Goal: Task Accomplishment & Management: Use online tool/utility

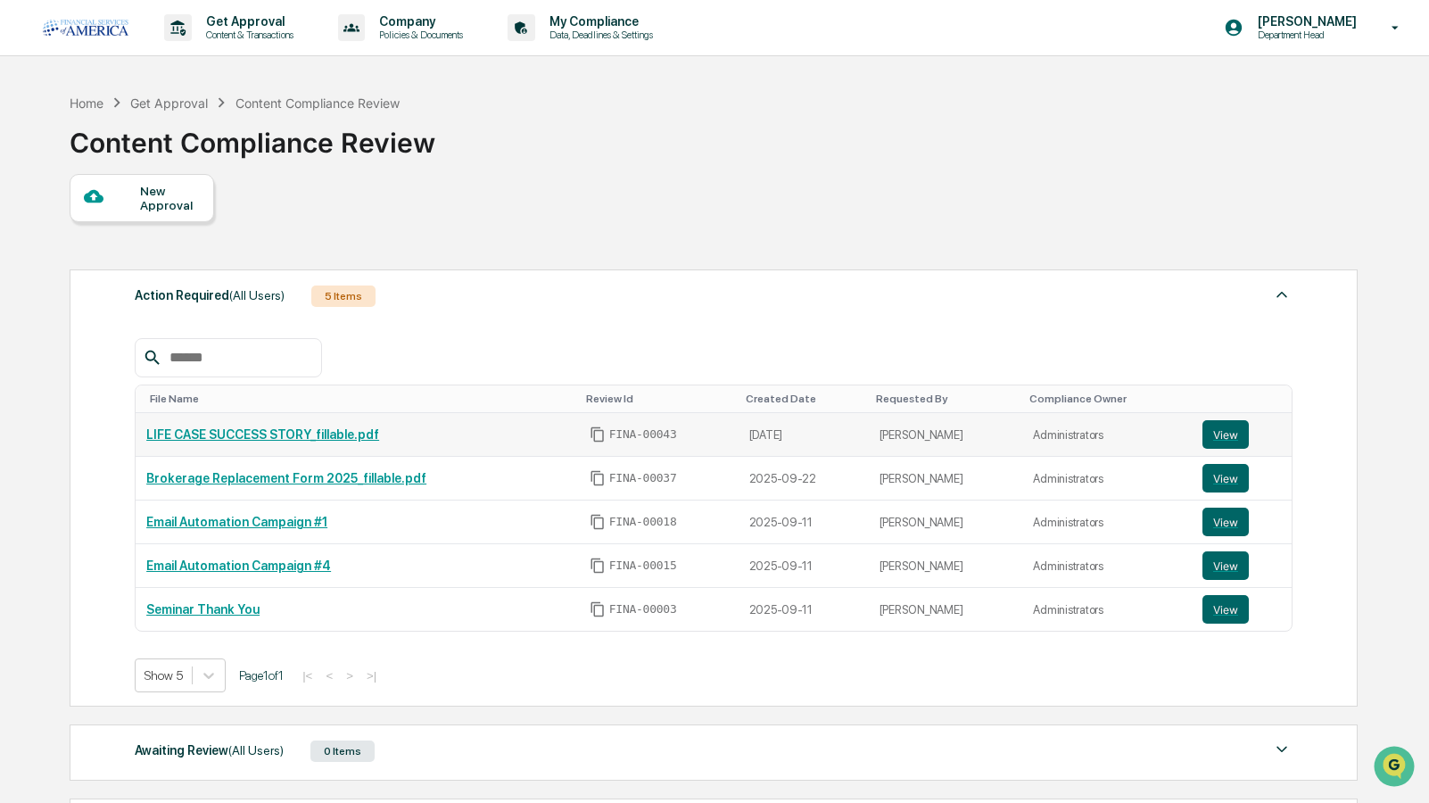
click at [317, 441] on link "LIFE CASE SUCCESS STORY_fillable.pdf" at bounding box center [262, 434] width 233 height 14
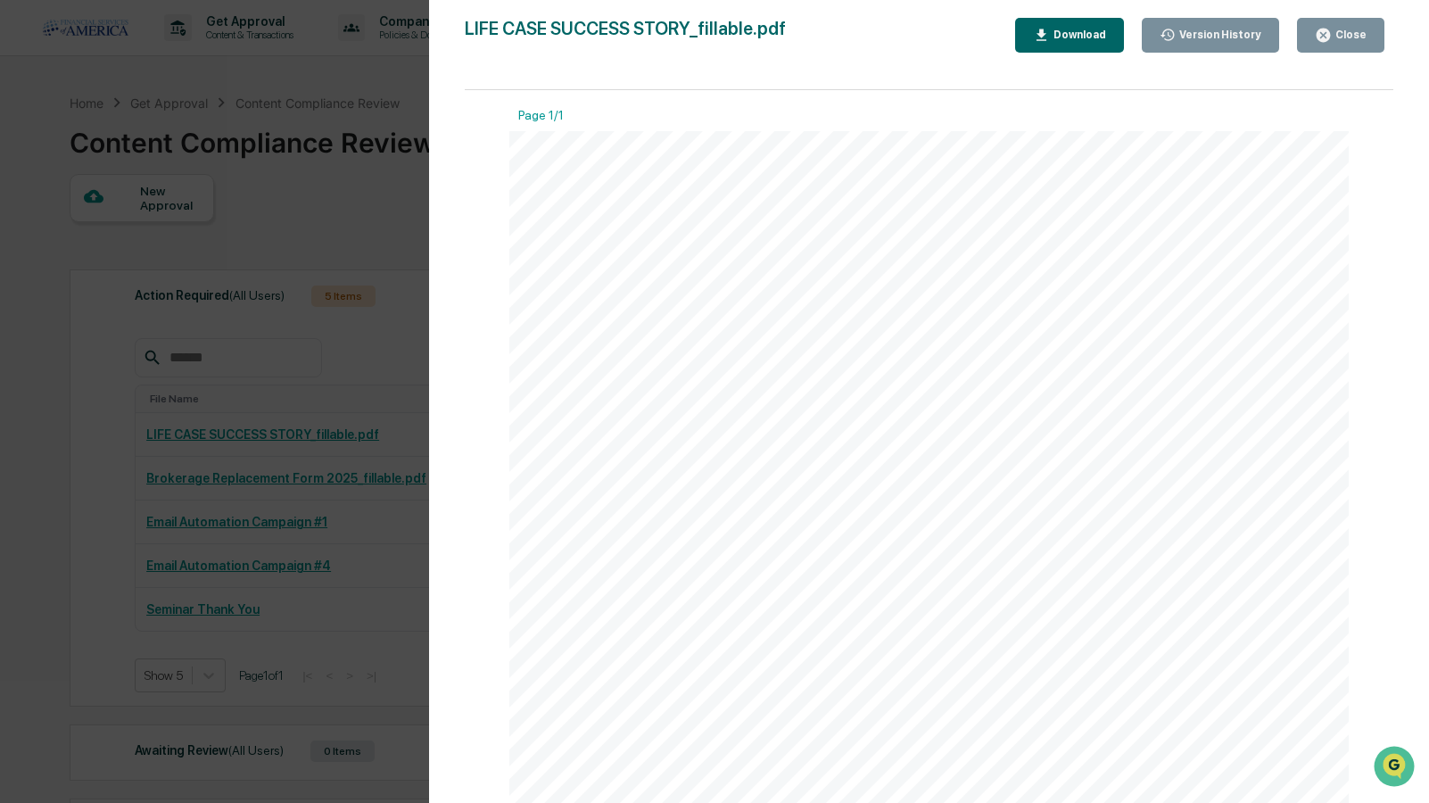
click at [1338, 30] on div "Close" at bounding box center [1349, 35] width 35 height 12
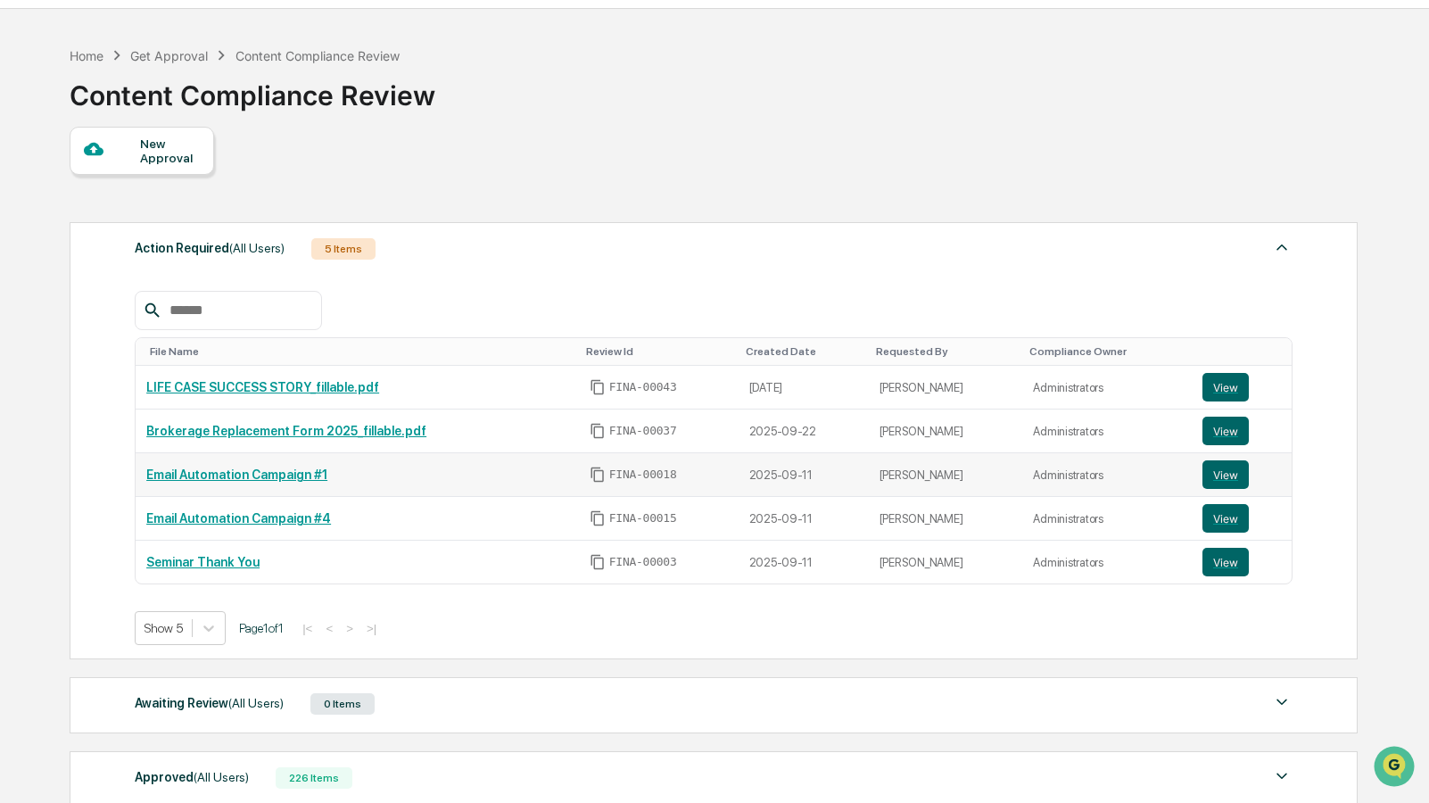
scroll to position [49, 0]
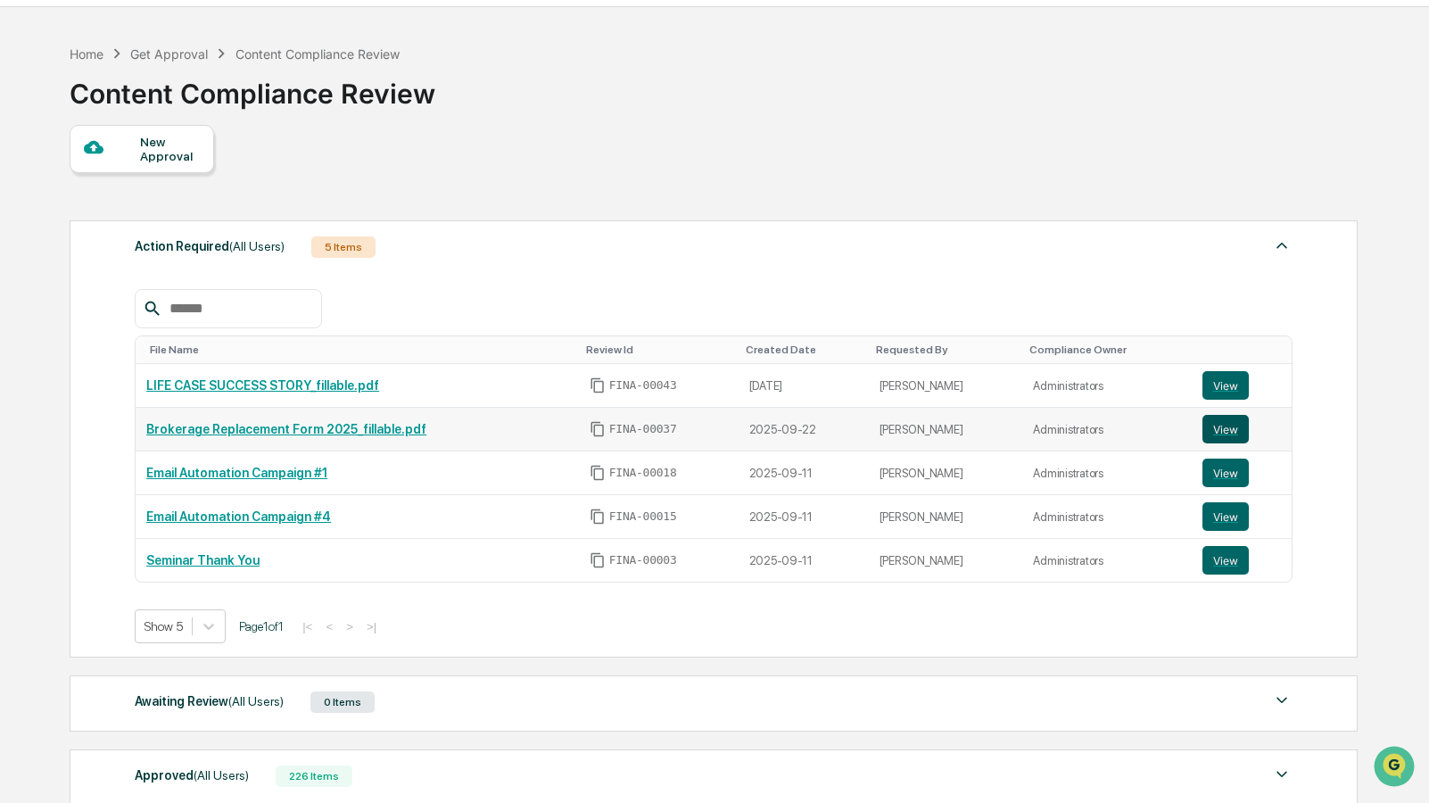
click at [1211, 434] on button "View" at bounding box center [1225, 429] width 46 height 29
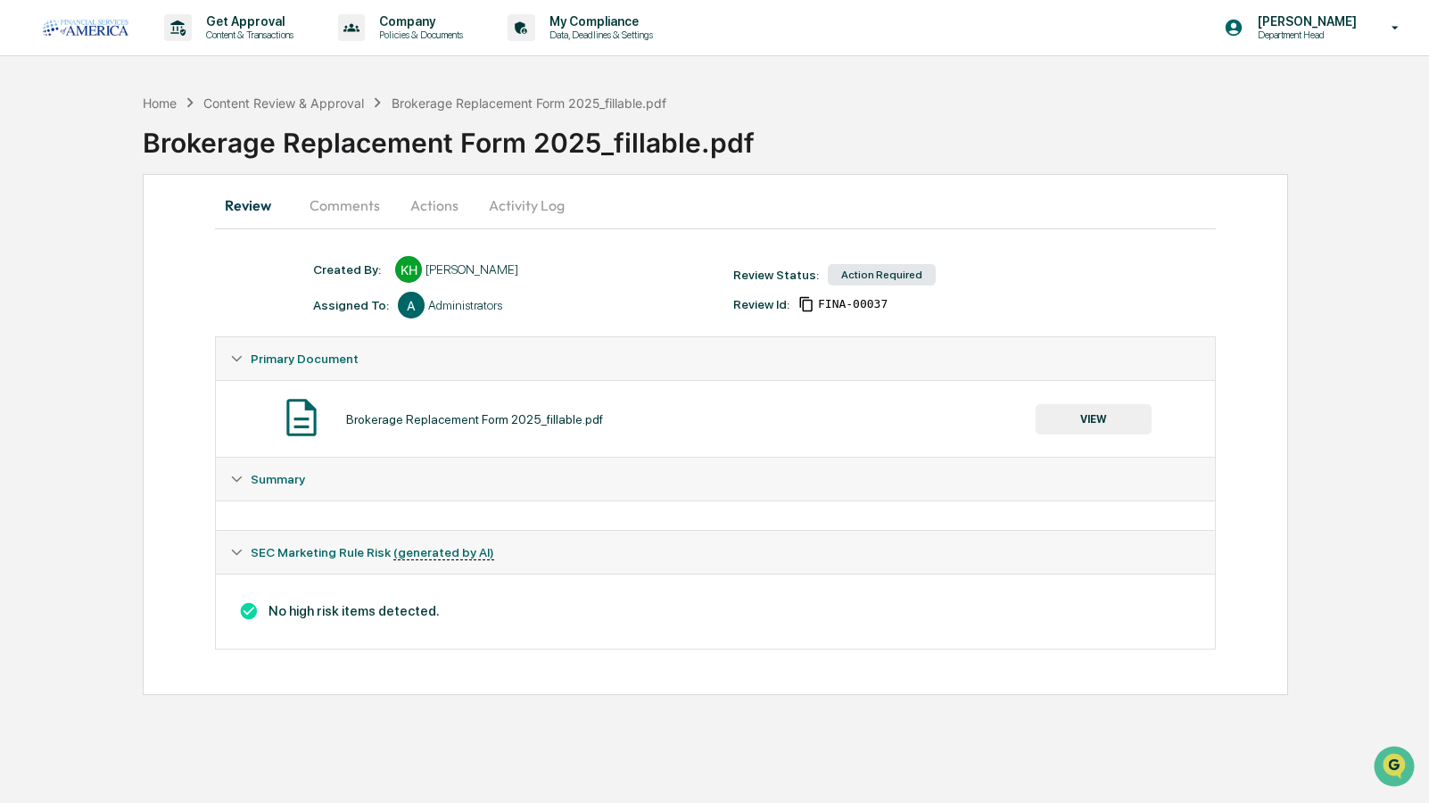
click at [422, 197] on button "Actions" at bounding box center [434, 205] width 80 height 43
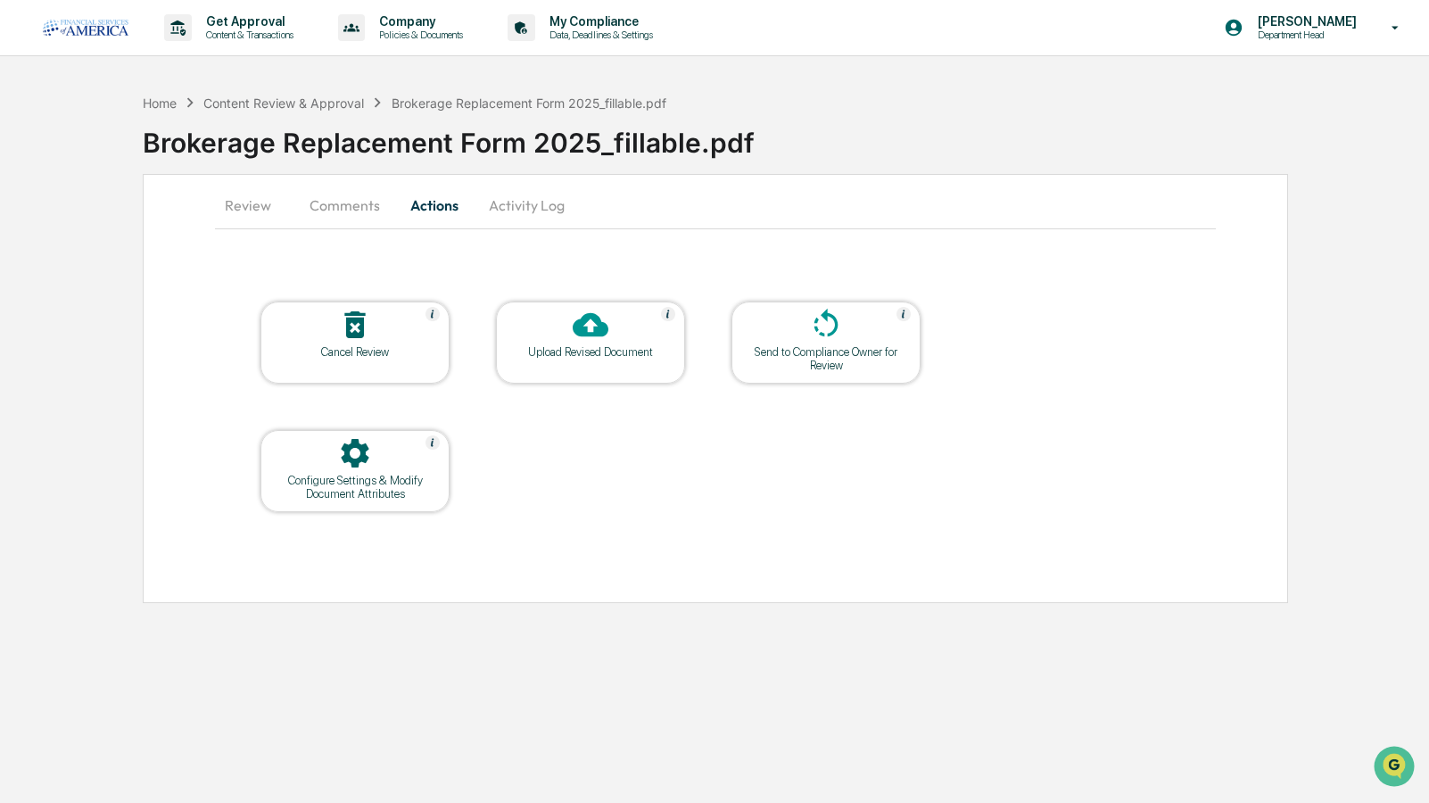
click at [383, 336] on div at bounding box center [355, 326] width 178 height 38
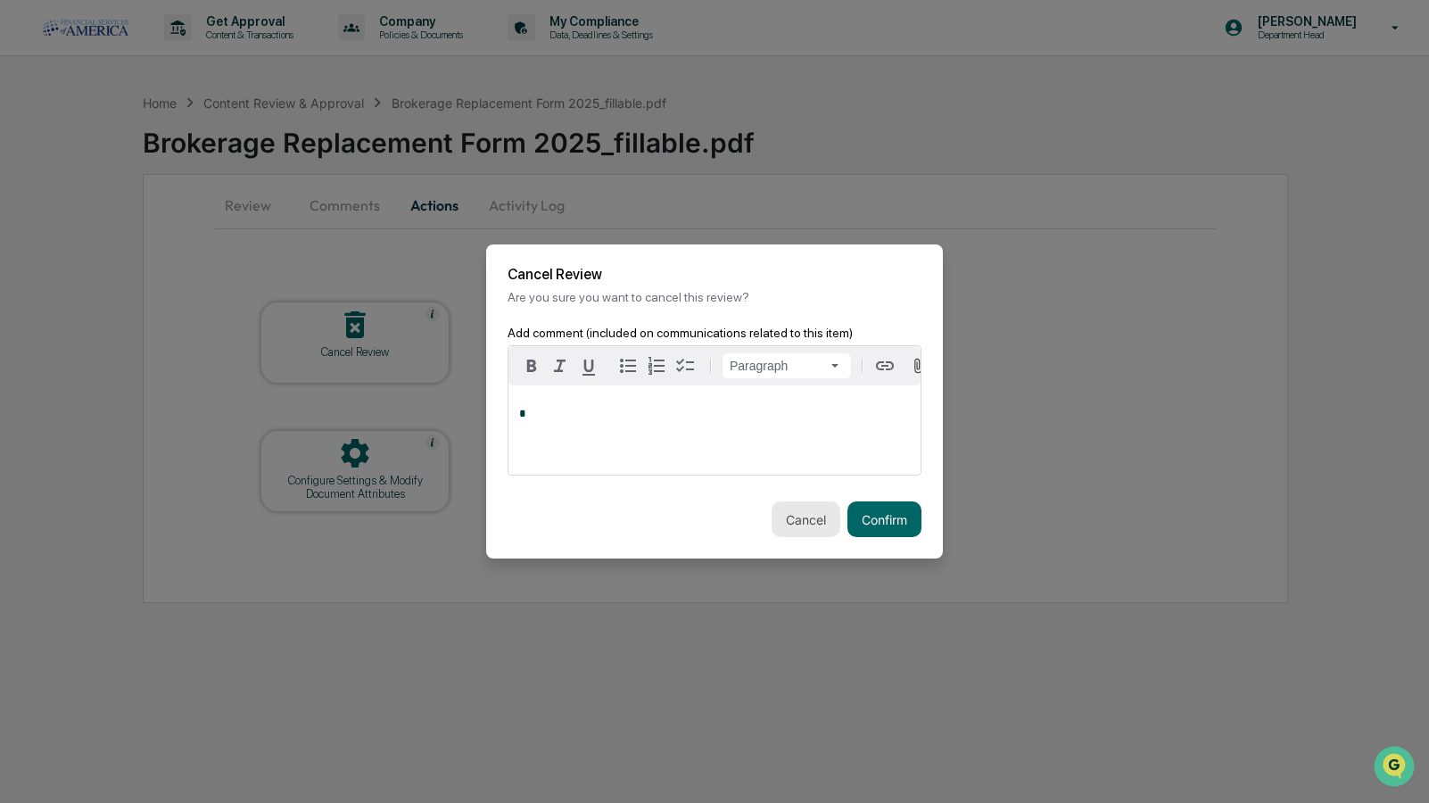
click at [774, 521] on button "Cancel" at bounding box center [806, 519] width 69 height 36
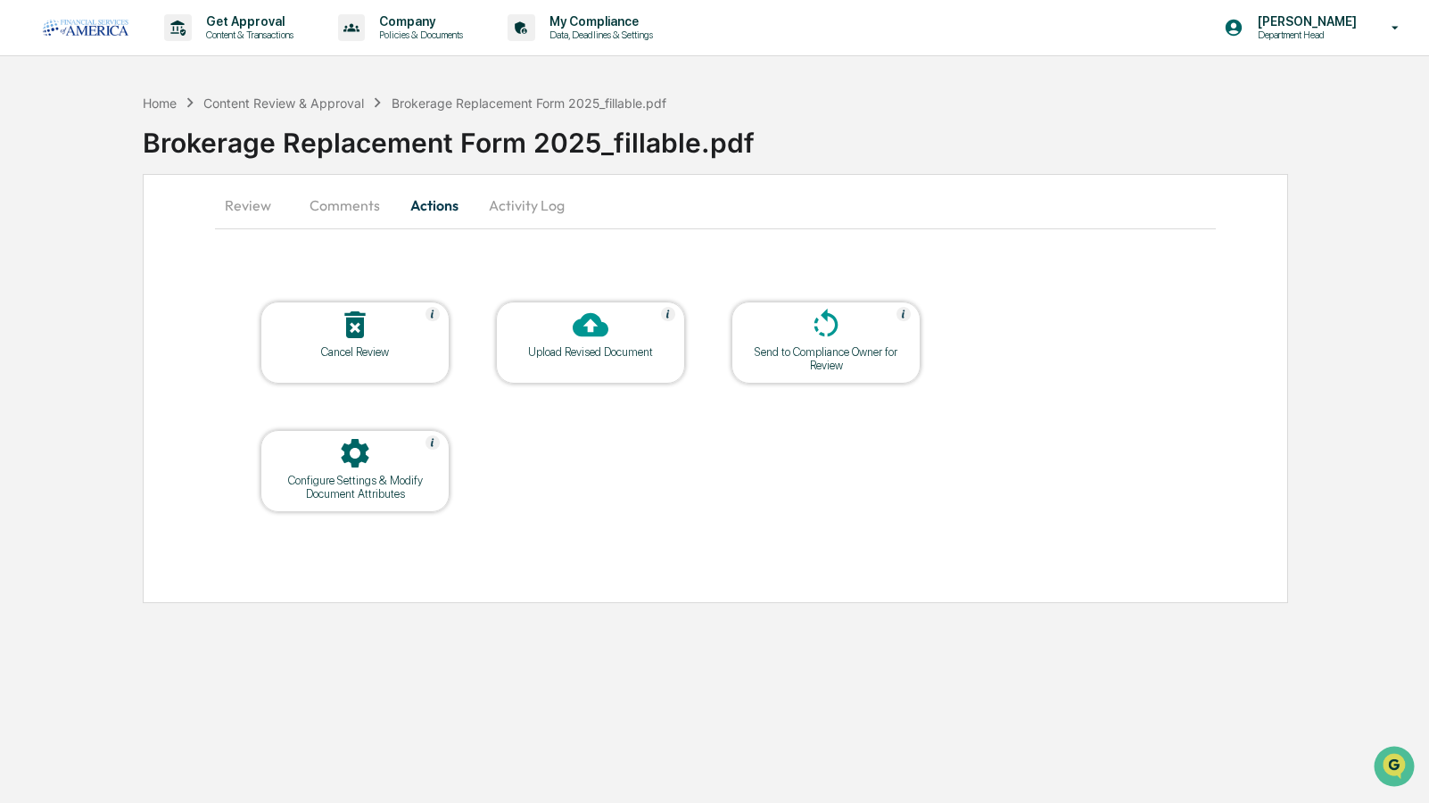
click at [605, 328] on icon at bounding box center [591, 325] width 36 height 24
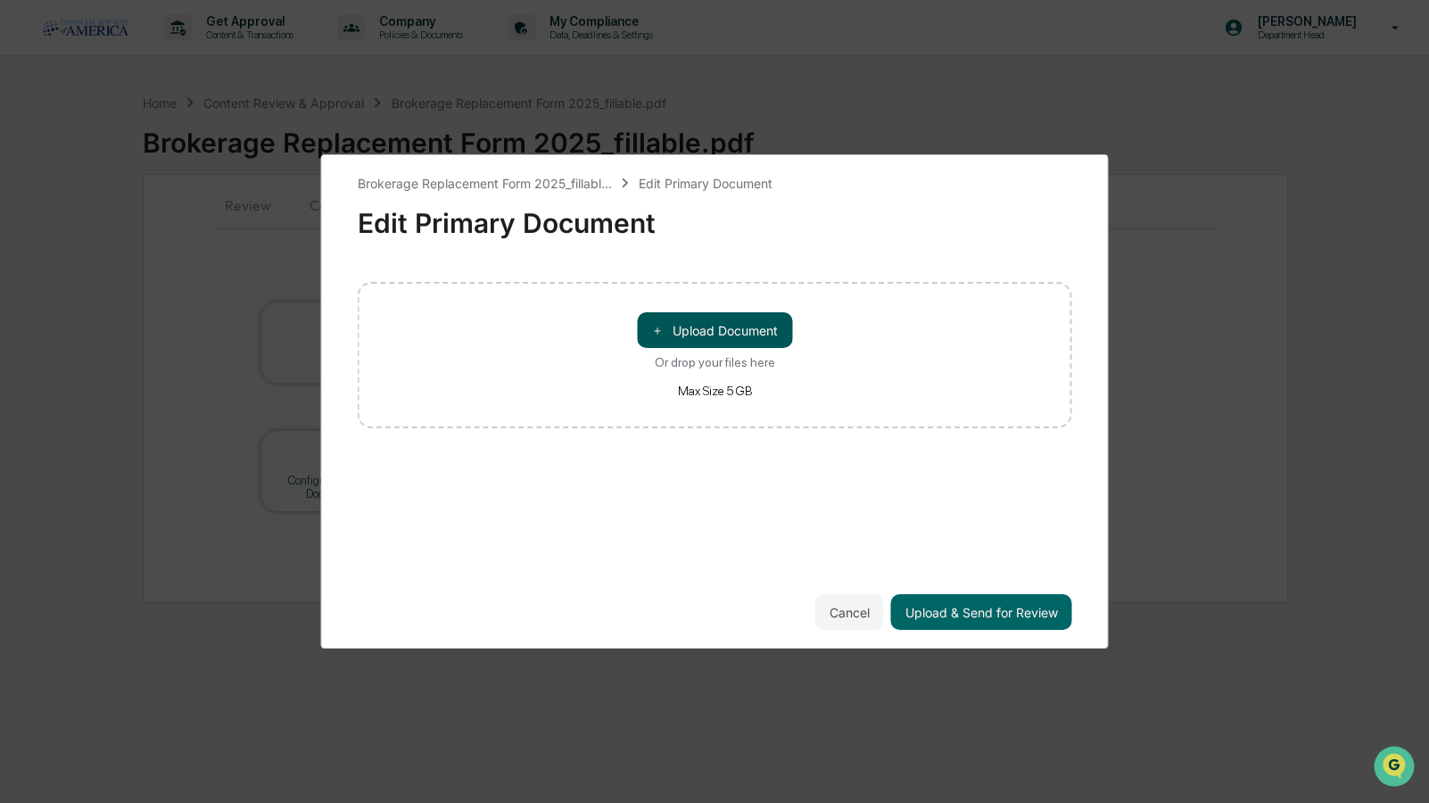
click at [731, 323] on button "＋ Upload Document" at bounding box center [714, 330] width 155 height 36
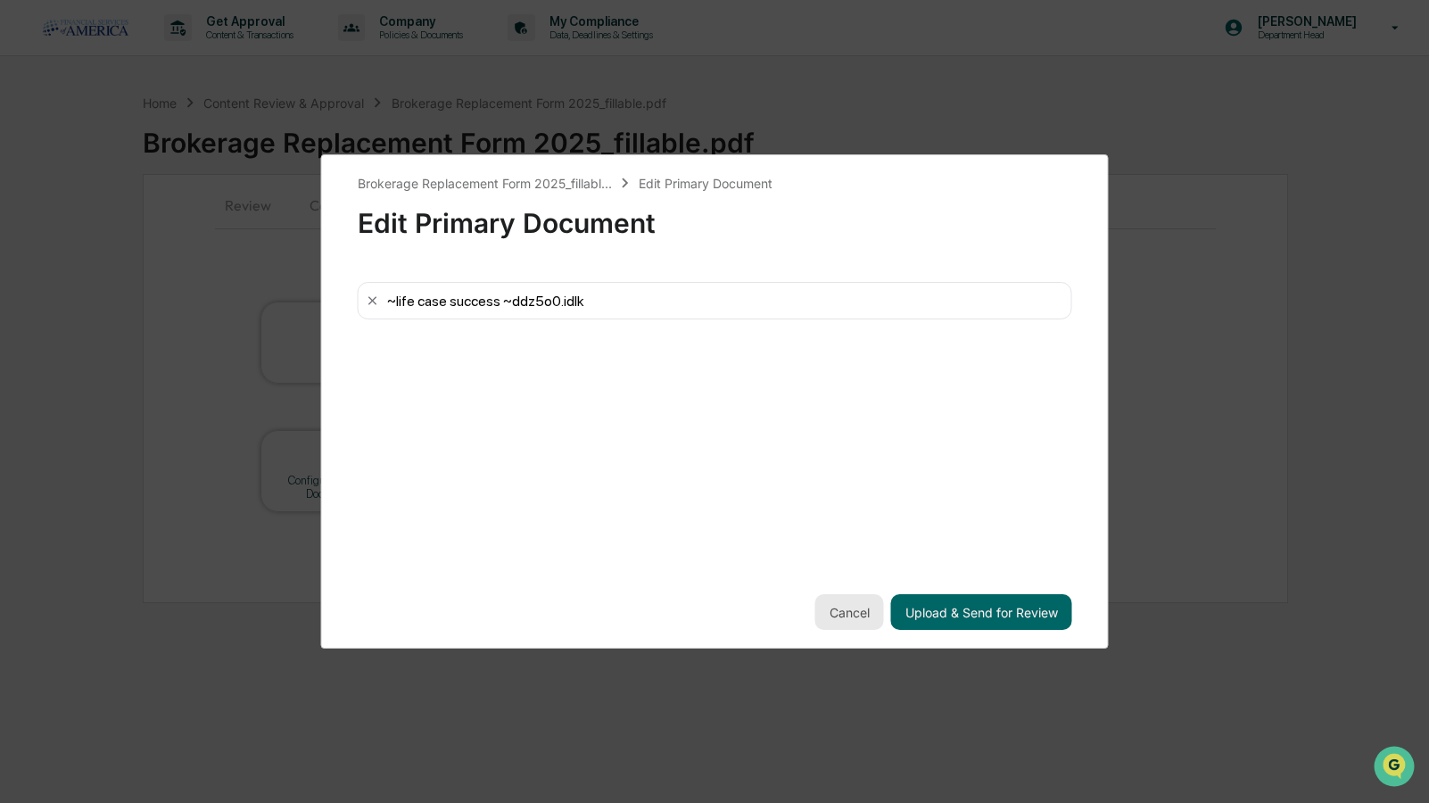
click at [827, 609] on button "Cancel" at bounding box center [849, 612] width 69 height 36
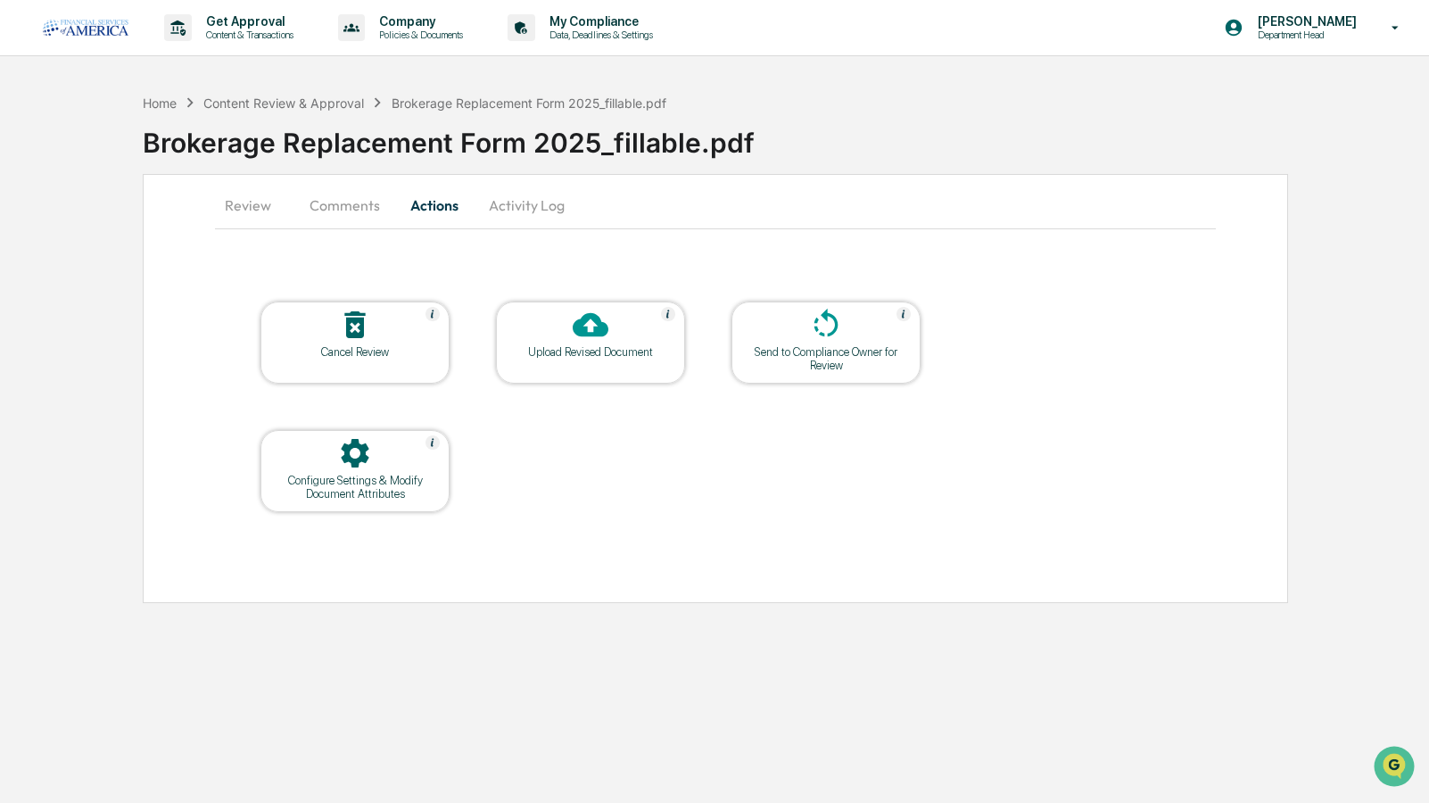
click at [568, 318] on div at bounding box center [590, 326] width 178 height 38
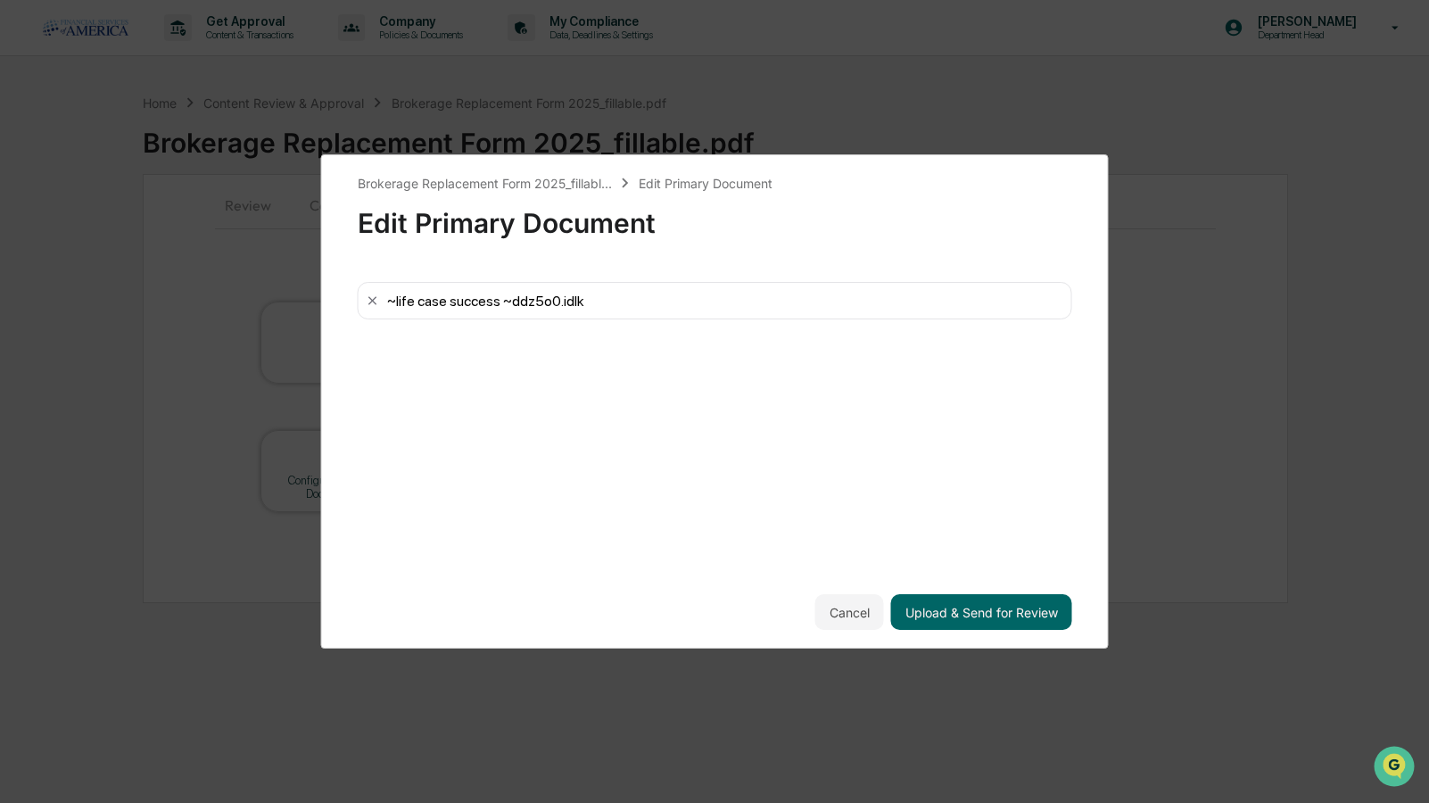
click at [364, 299] on div "~life case success ~ddz5o0.idlk" at bounding box center [715, 300] width 715 height 37
click at [369, 302] on icon at bounding box center [373, 300] width 14 height 14
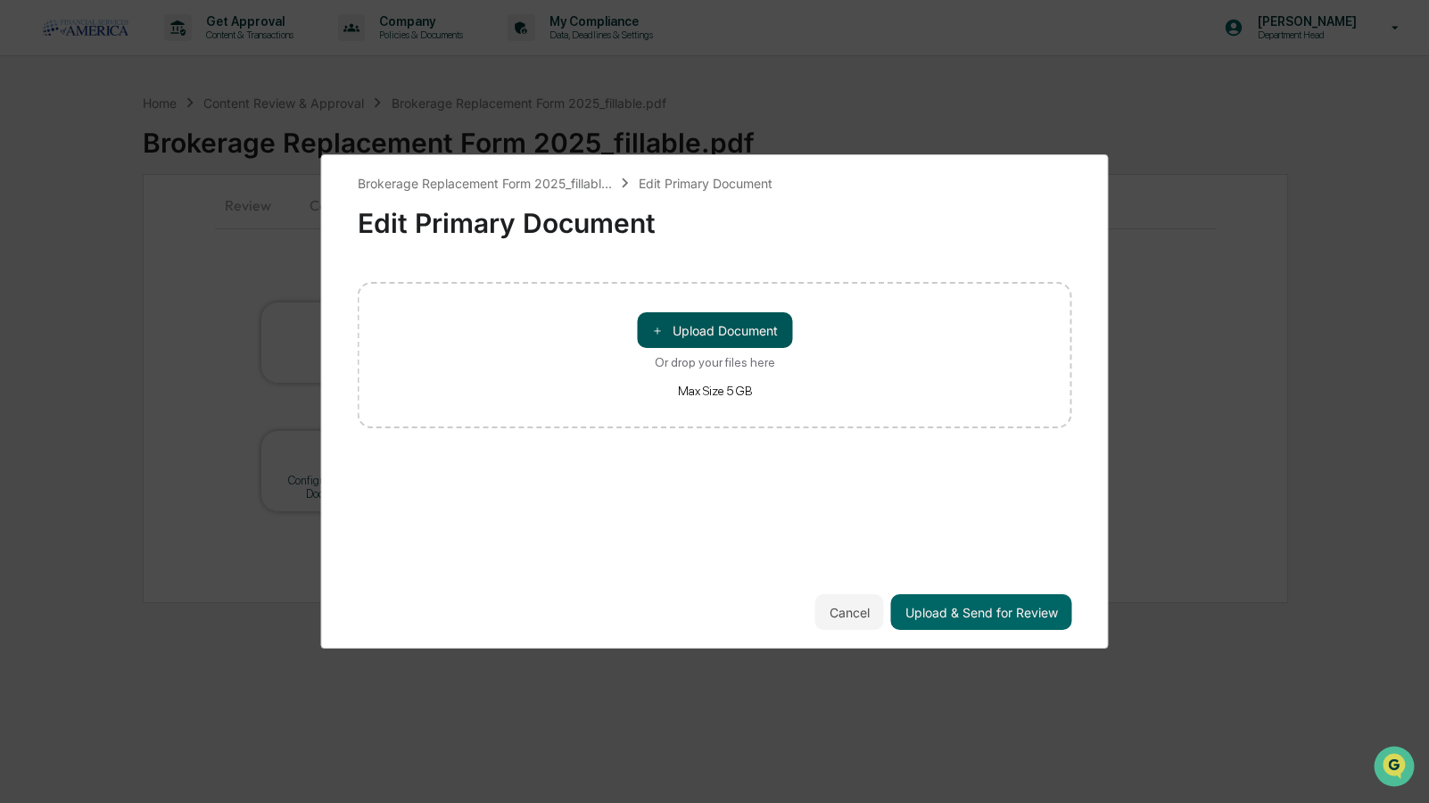
click at [722, 341] on button "＋ Upload Document" at bounding box center [714, 330] width 155 height 36
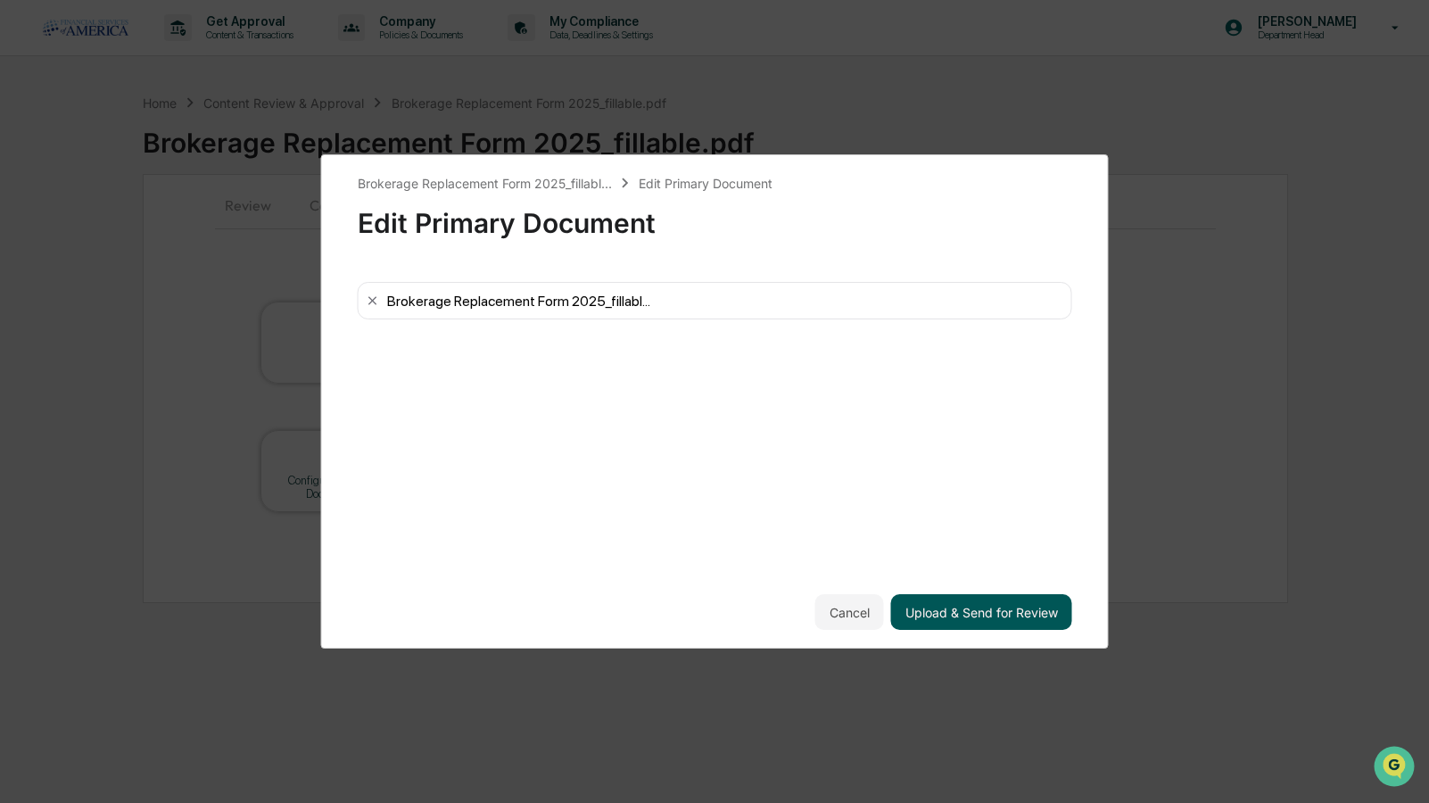
click at [918, 620] on button "Upload & Send for Review" at bounding box center [981, 612] width 181 height 36
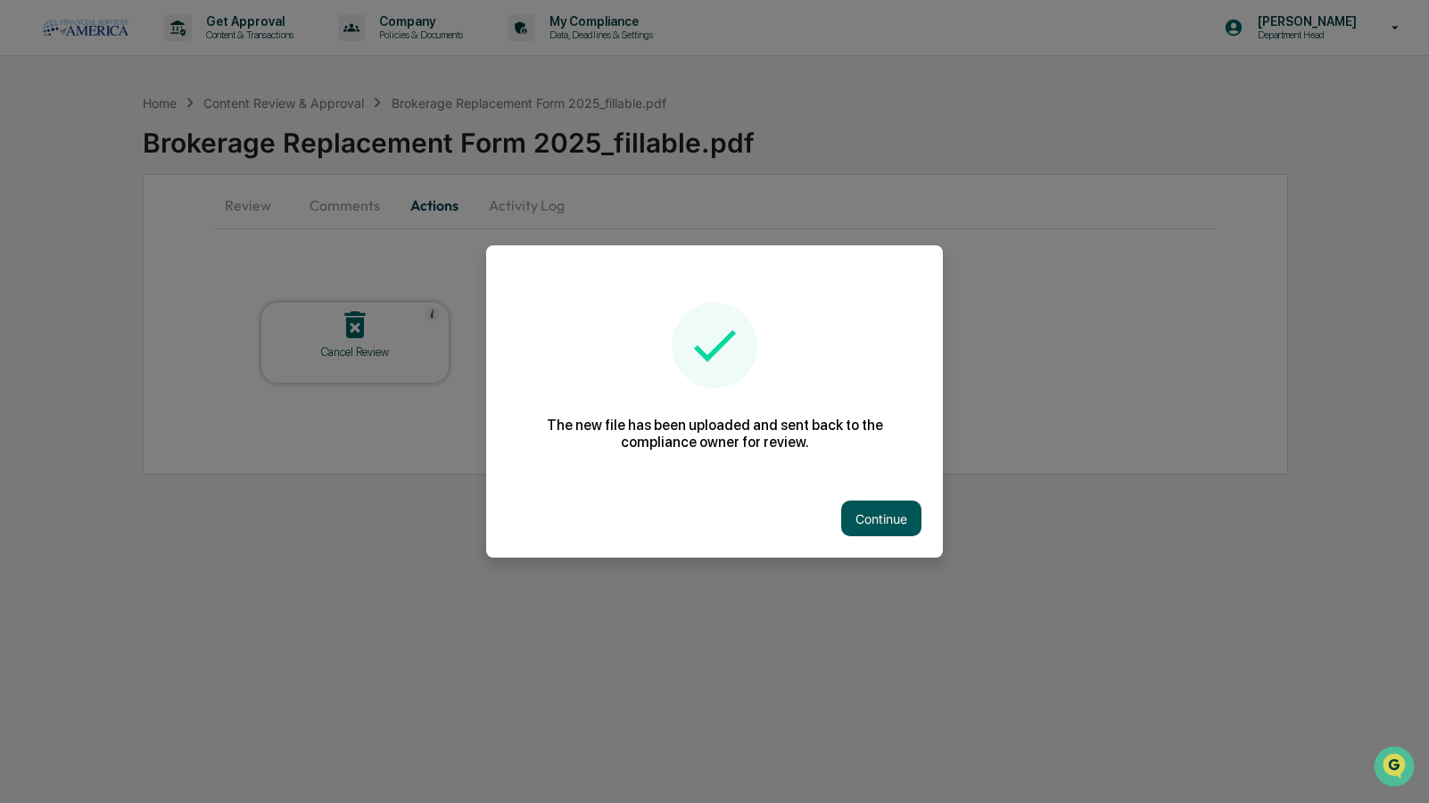
click at [871, 516] on button "Continue" at bounding box center [881, 518] width 80 height 36
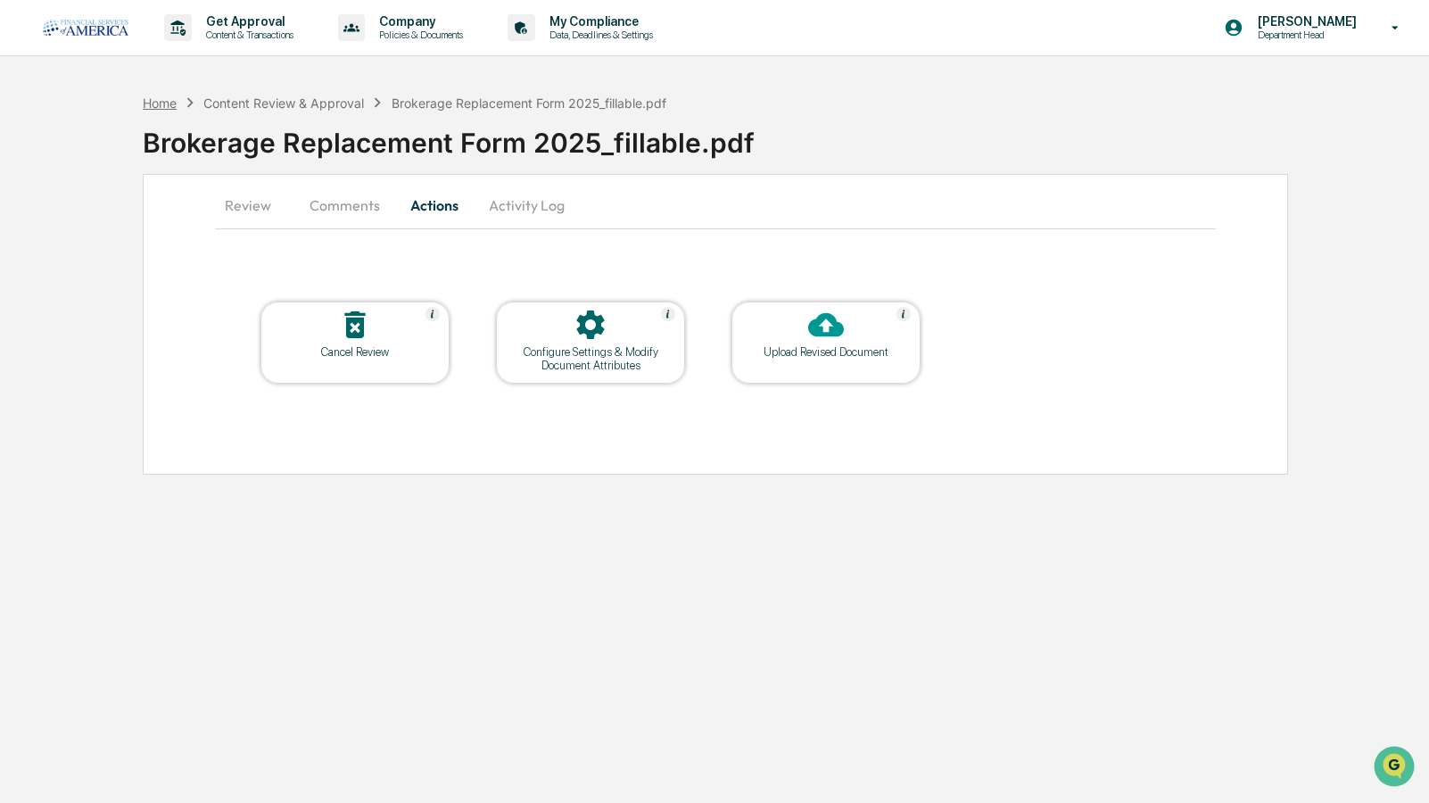
click at [161, 101] on div "Home" at bounding box center [160, 102] width 34 height 15
